Goal: Find specific page/section: Find specific page/section

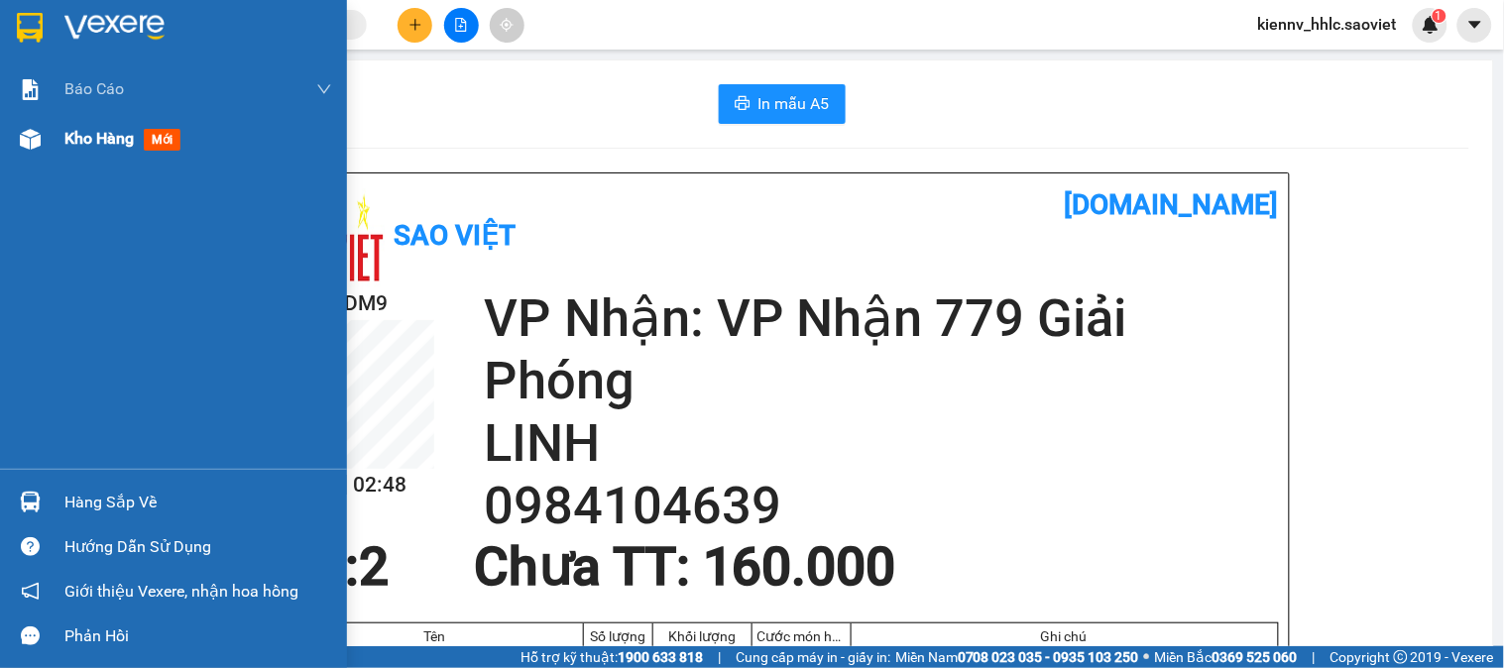
click at [22, 144] on img at bounding box center [30, 139] width 21 height 21
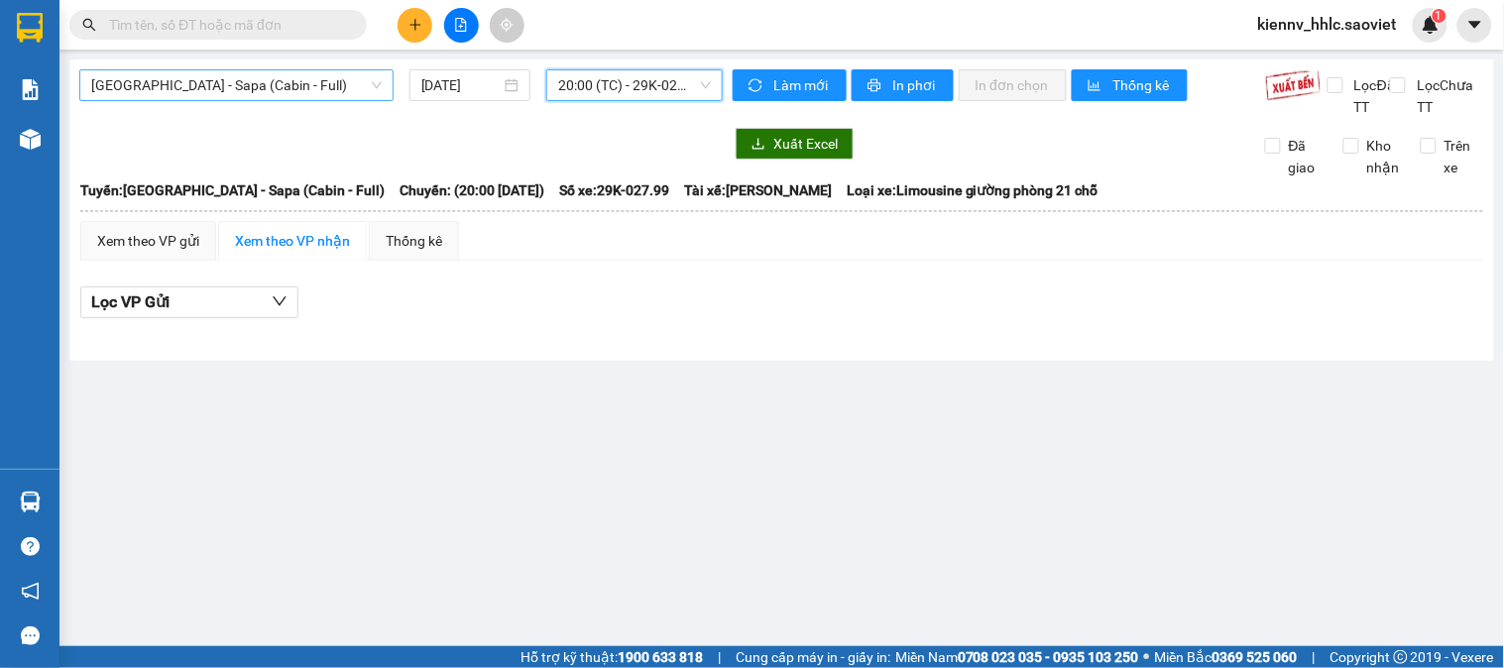
click at [172, 90] on span "Hà Nội - Sapa (Cabin - Full)" at bounding box center [236, 85] width 290 height 30
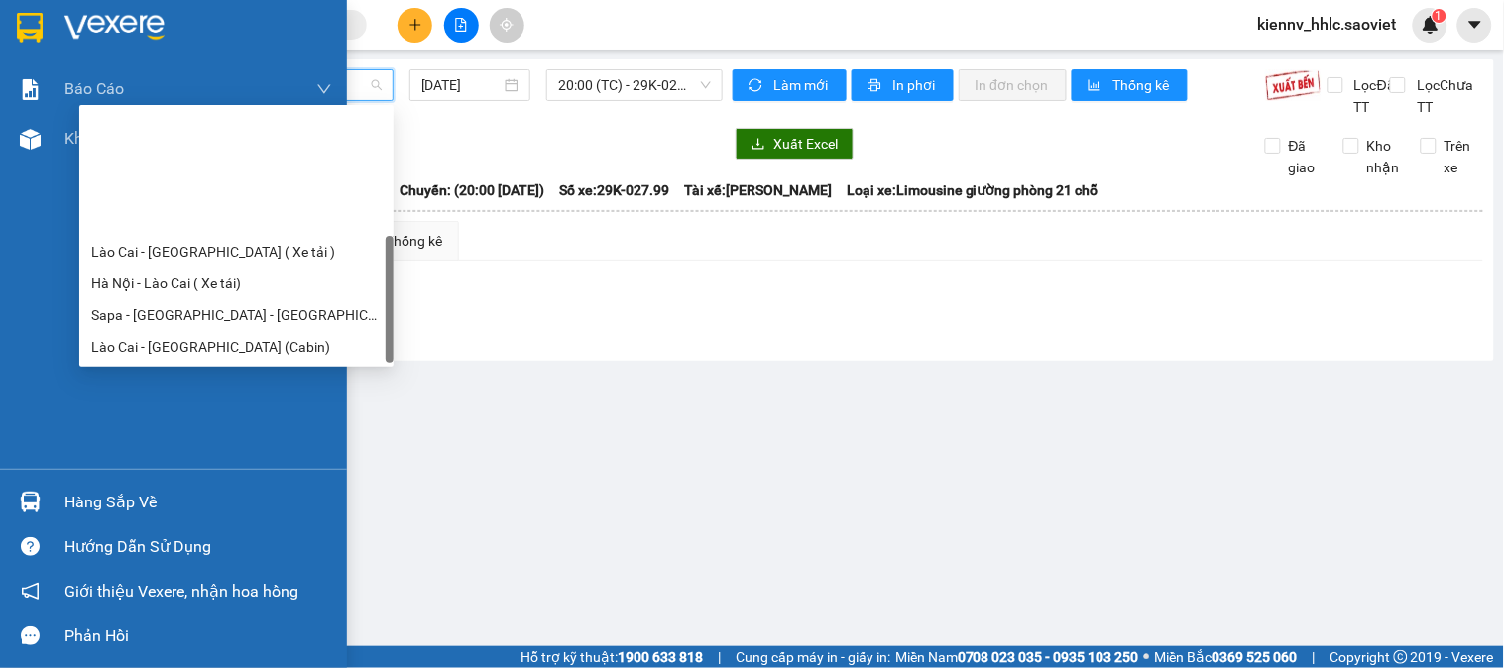
click at [55, 223] on div "Báo cáo 1B. Chi tiết đơn hàng 5. Doanh thu thực tế theo từng nhân viên Kho hàng…" at bounding box center [173, 266] width 347 height 404
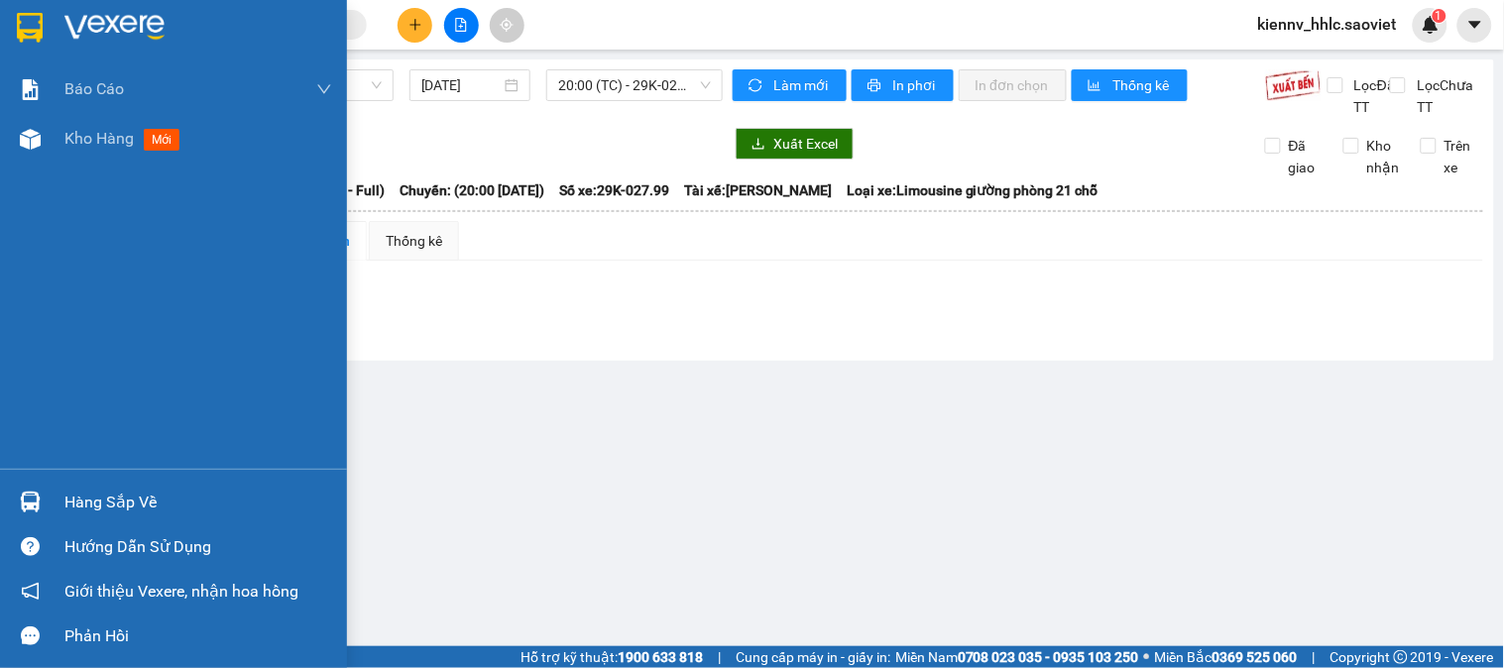
drag, startPoint x: 50, startPoint y: 145, endPoint x: 200, endPoint y: 223, distance: 169.8
click at [50, 144] on div "Kho hàng mới" at bounding box center [173, 139] width 347 height 50
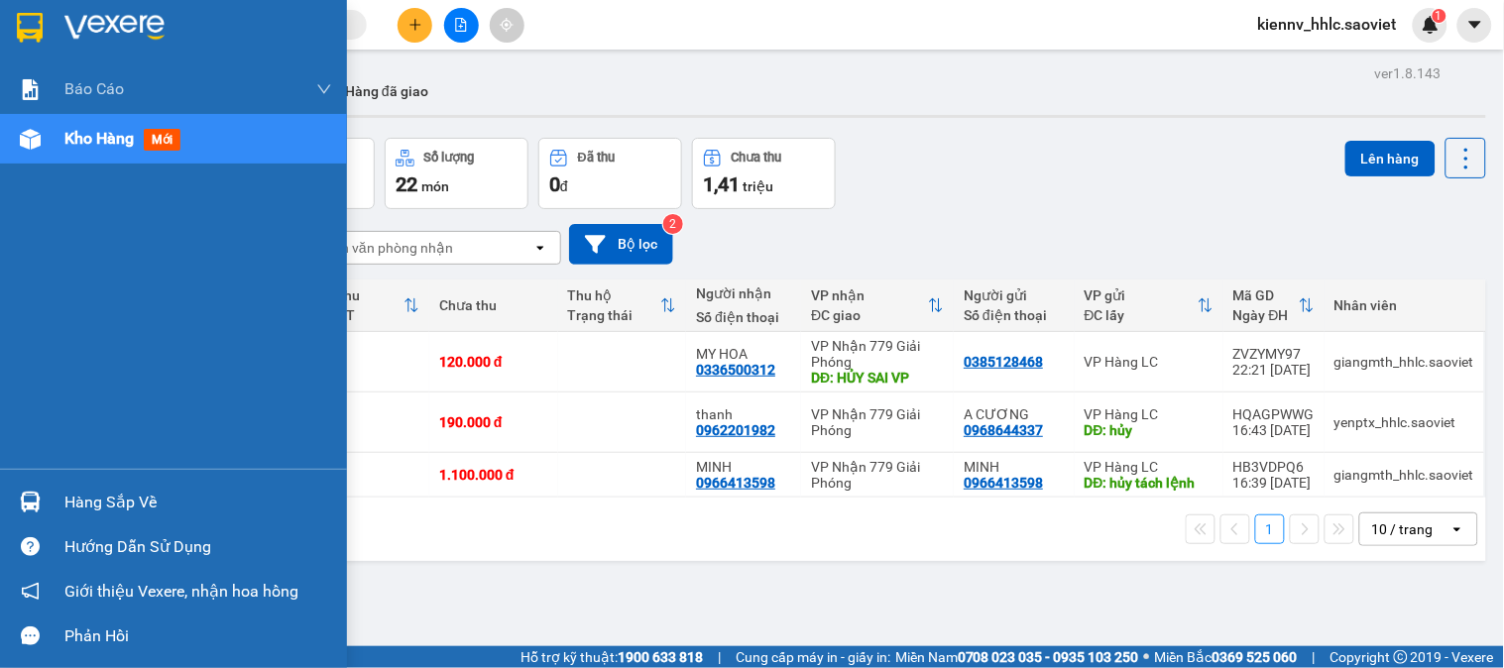
click at [81, 498] on div "Hàng sắp về" at bounding box center [198, 503] width 268 height 30
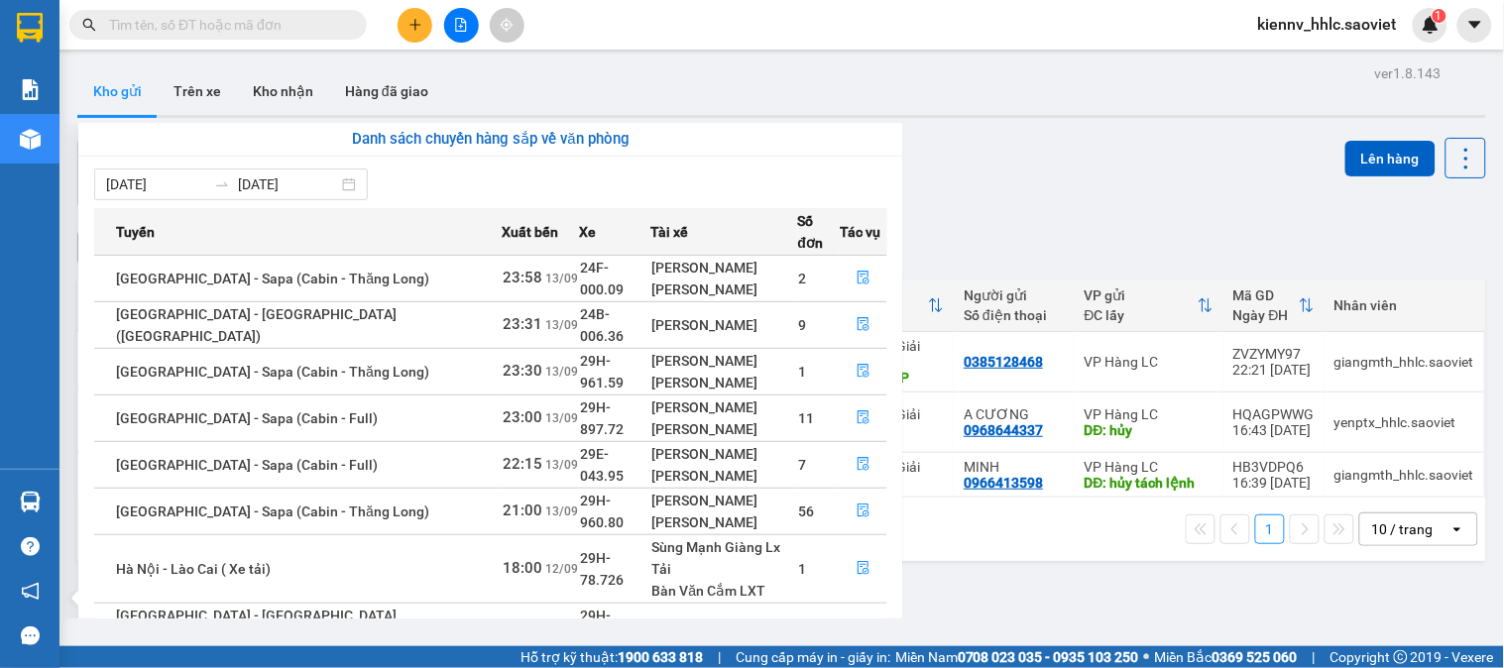
click at [1019, 155] on section "Kết quả tìm kiếm ( 0 ) Bộ lọc No Data kiennv_hhlc.saoviet 1 Báo cáo 1B. Chi tiế…" at bounding box center [752, 334] width 1504 height 668
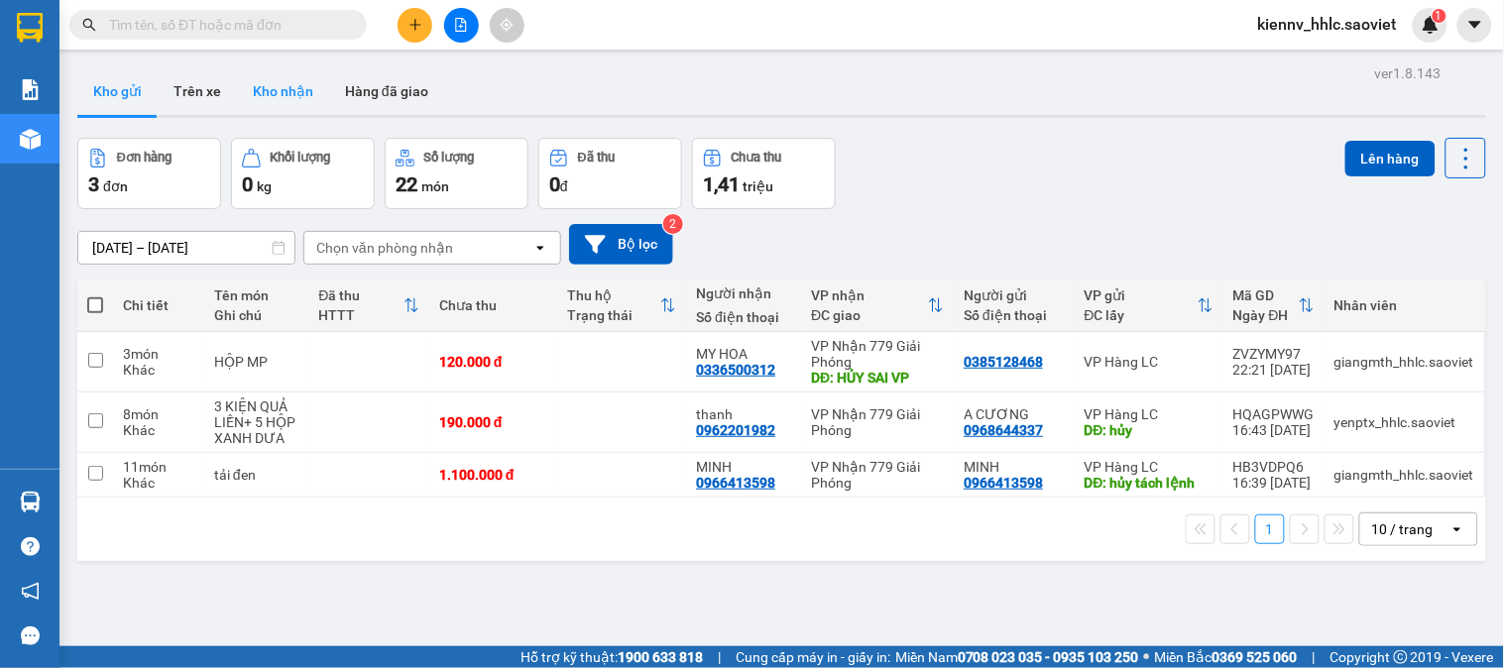
click at [271, 91] on button "Kho nhận" at bounding box center [283, 91] width 92 height 48
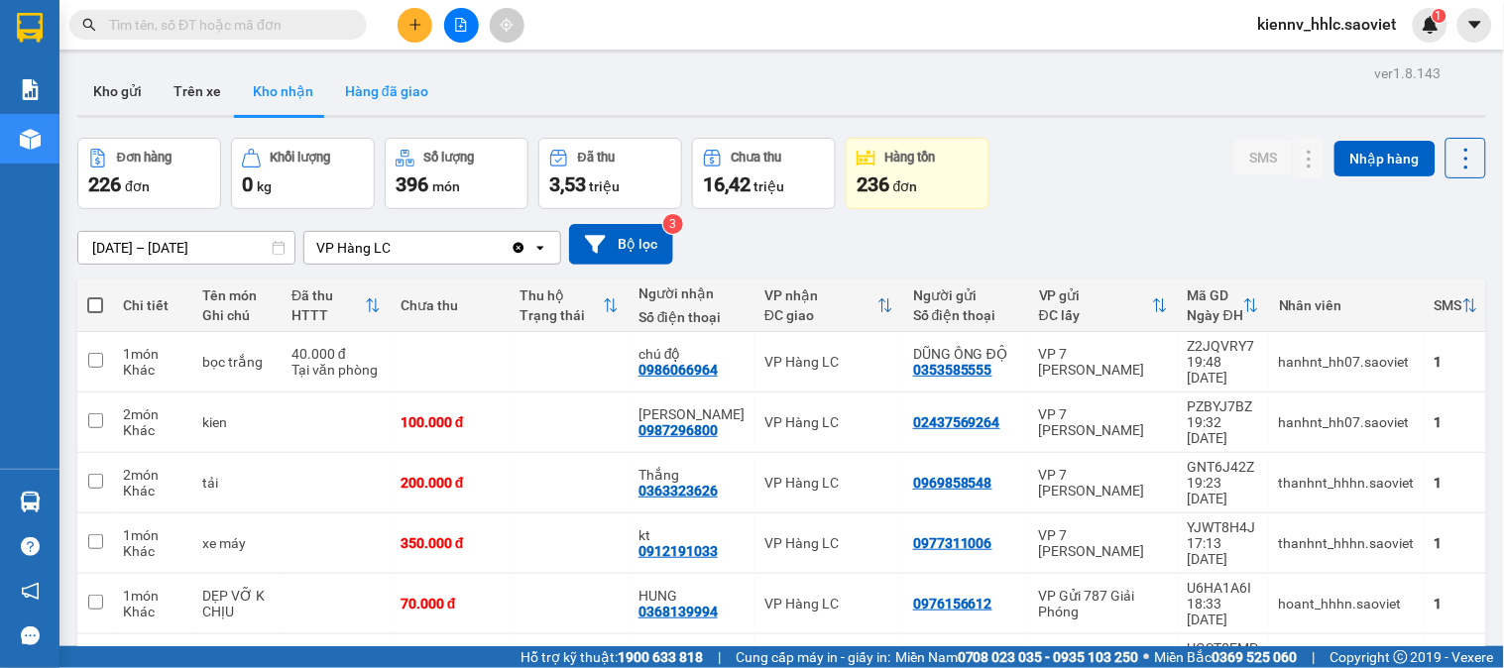
click at [388, 94] on button "Hàng đã giao" at bounding box center [386, 91] width 115 height 48
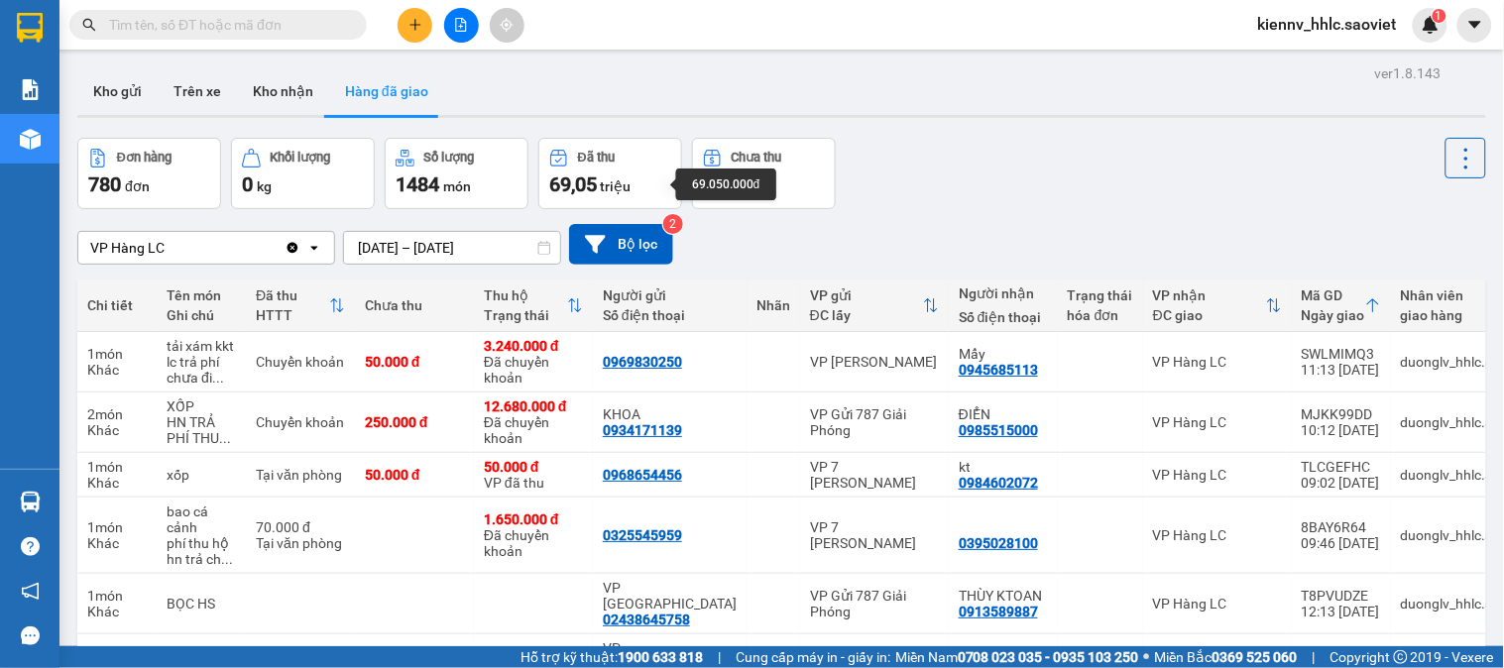
click at [628, 183] on span "triệu" at bounding box center [615, 186] width 31 height 16
